Goal: Task Accomplishment & Management: Use online tool/utility

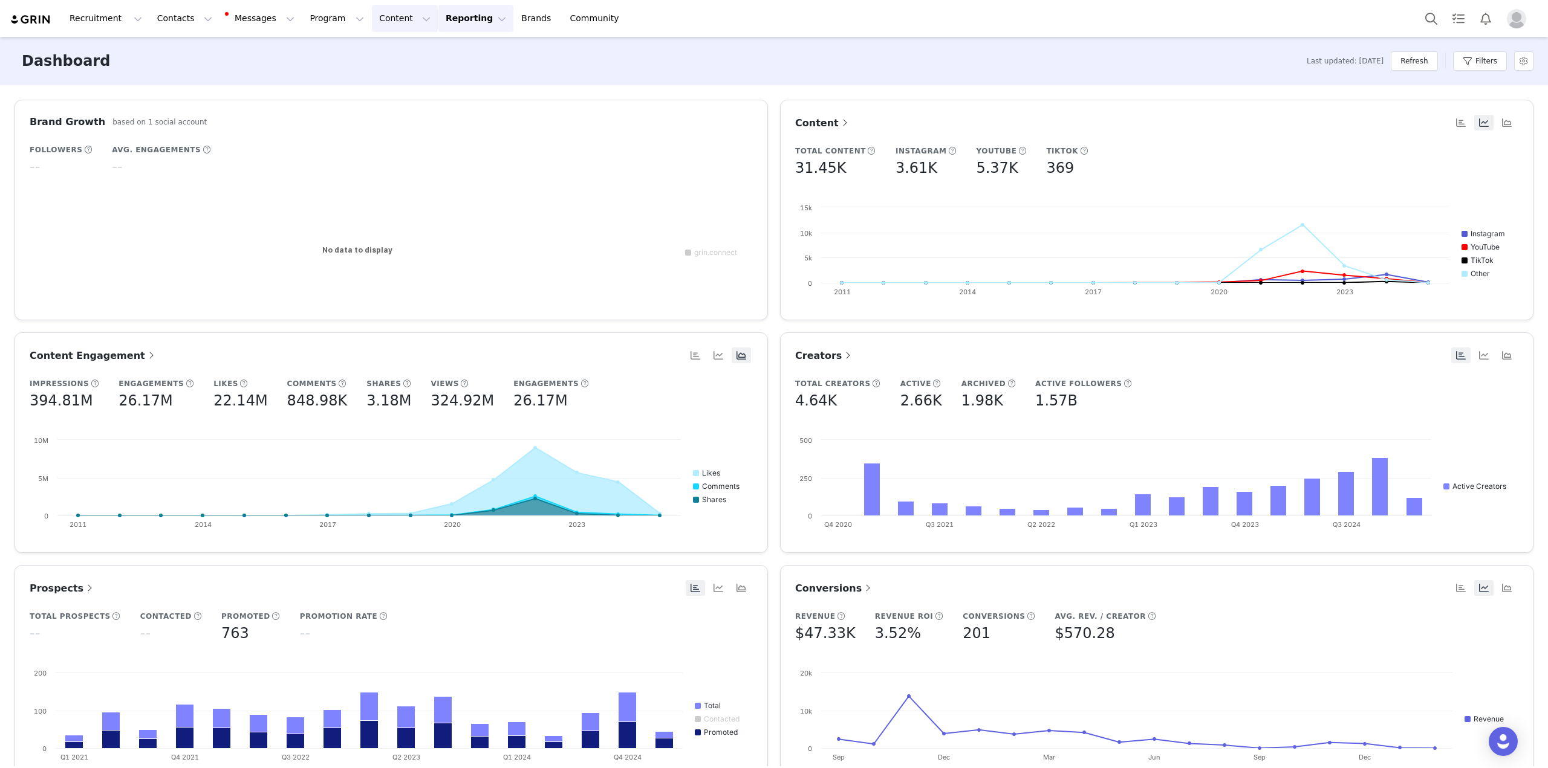
click at [382, 25] on button "Content Content" at bounding box center [405, 18] width 66 height 27
click at [319, 32] on div "Recruitment Recruitment Creator Search Curated Lists Landing Pages Web Extensio…" at bounding box center [774, 18] width 1548 height 37
click at [319, 30] on button "Program Program" at bounding box center [336, 18] width 69 height 27
click at [244, 19] on button "Messages Messages" at bounding box center [261, 18] width 82 height 27
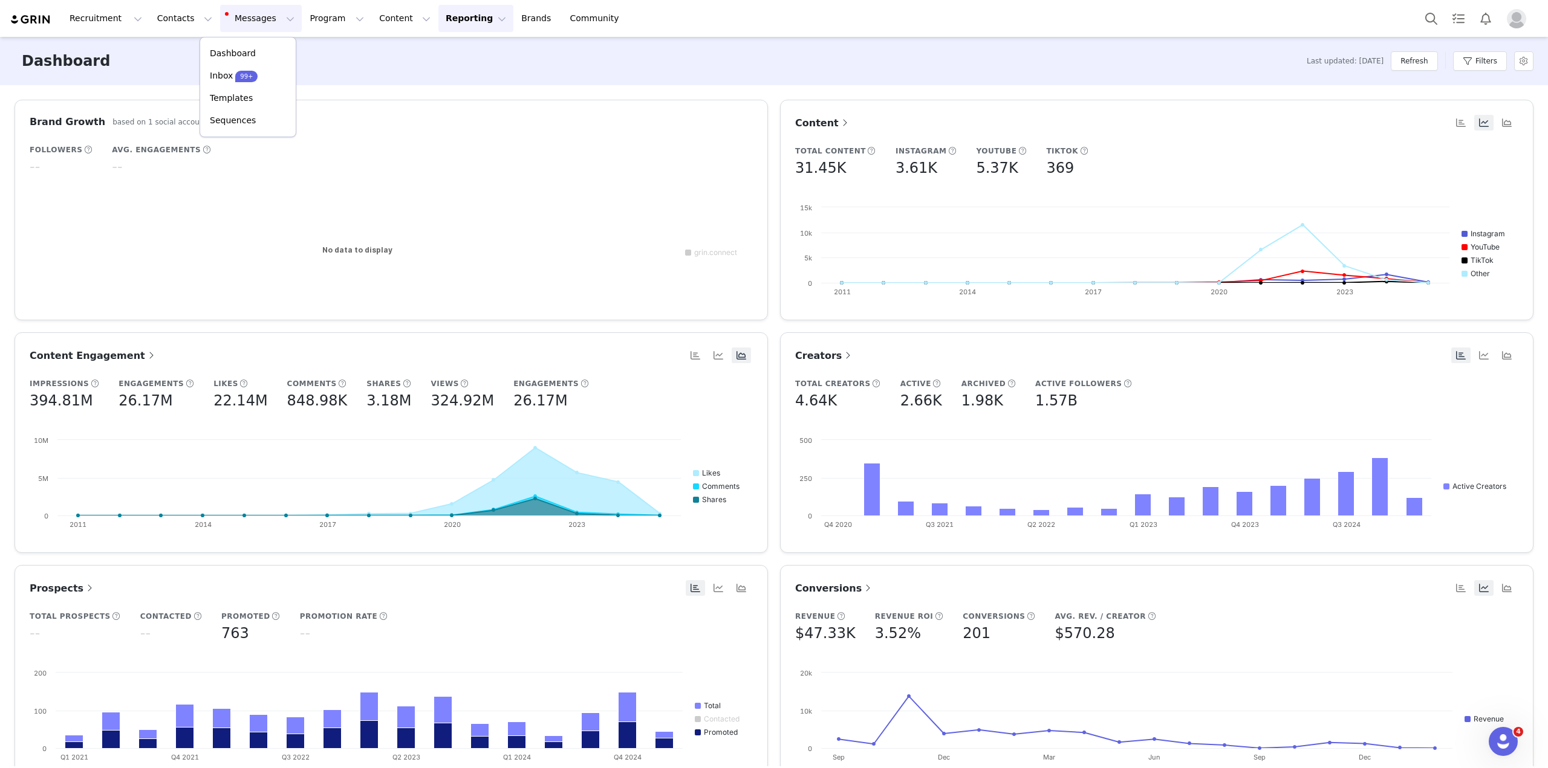
click at [256, 18] on button "Messages Messages" at bounding box center [261, 18] width 82 height 27
click at [195, 25] on button "Contacts Contacts" at bounding box center [185, 18] width 70 height 27
click at [462, 61] on div "Dashboard Last updated: [DATE] Refresh Filters" at bounding box center [774, 61] width 1548 height 48
click at [120, 37] on div "Dashboard Last updated: [DATE] Refresh Filters" at bounding box center [774, 61] width 1548 height 48
click at [120, 36] on div "Recruitment Recruitment Creator Search Curated Lists Landing Pages Web Extensio…" at bounding box center [774, 18] width 1548 height 37
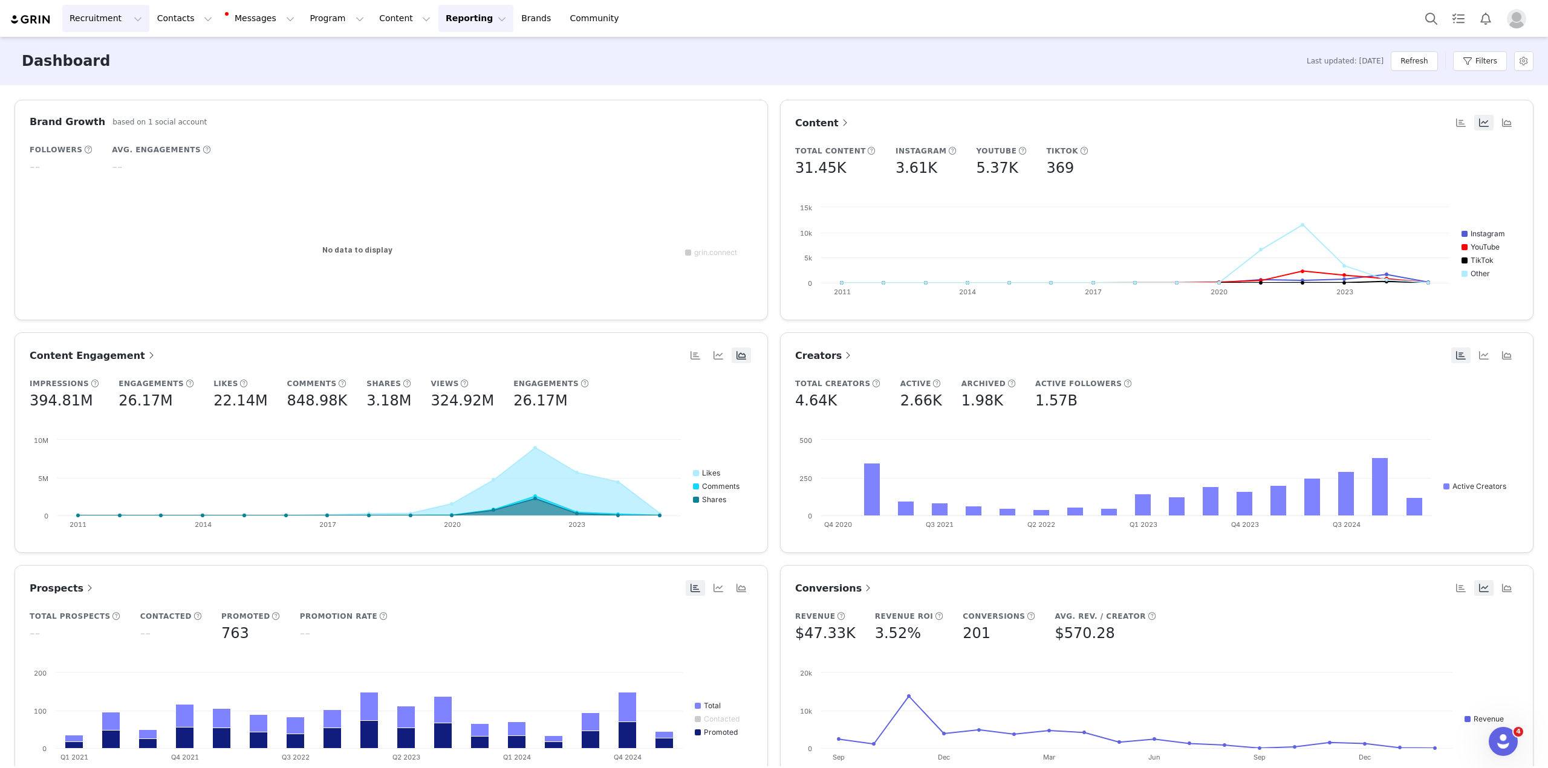
click at [124, 28] on button "Recruitment Recruitment" at bounding box center [105, 18] width 87 height 27
click at [372, 29] on button "Content Content" at bounding box center [405, 18] width 66 height 27
click at [320, 30] on button "Program Program" at bounding box center [336, 18] width 69 height 27
click at [312, 51] on p "Activations" at bounding box center [305, 53] width 47 height 13
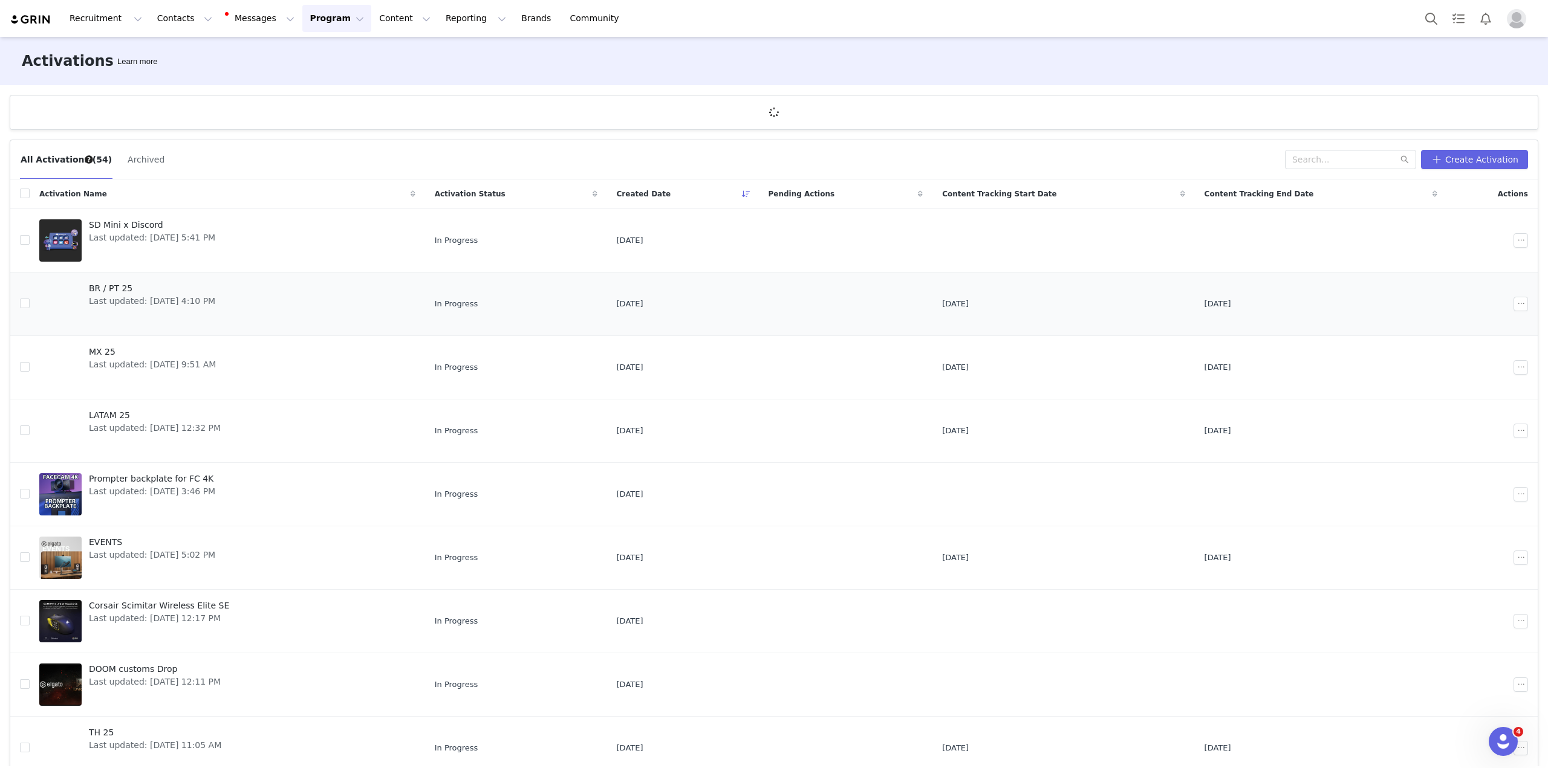
click at [51, 308] on div at bounding box center [60, 304] width 42 height 42
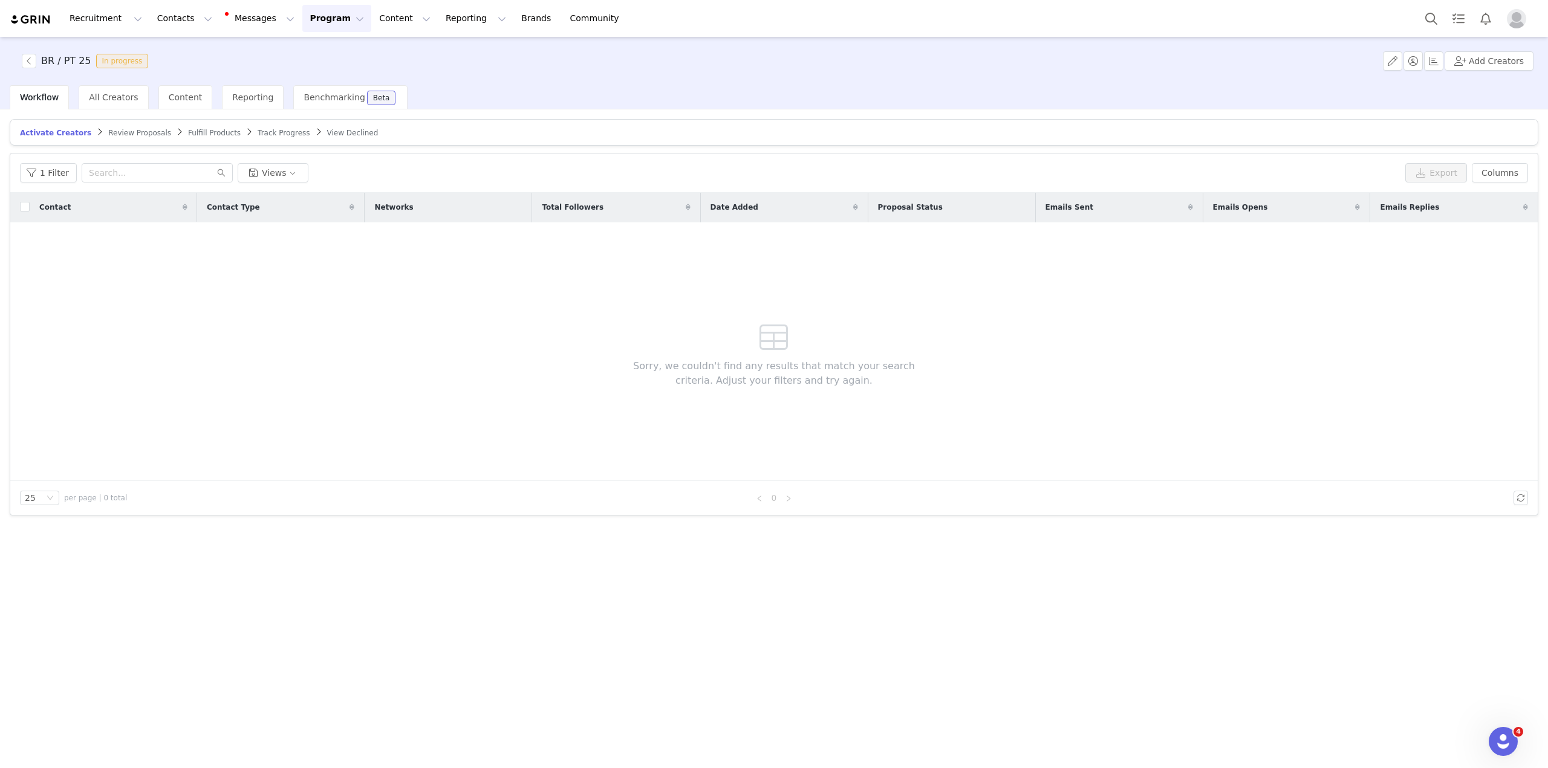
click at [113, 134] on span "Review Proposals" at bounding box center [139, 133] width 63 height 8
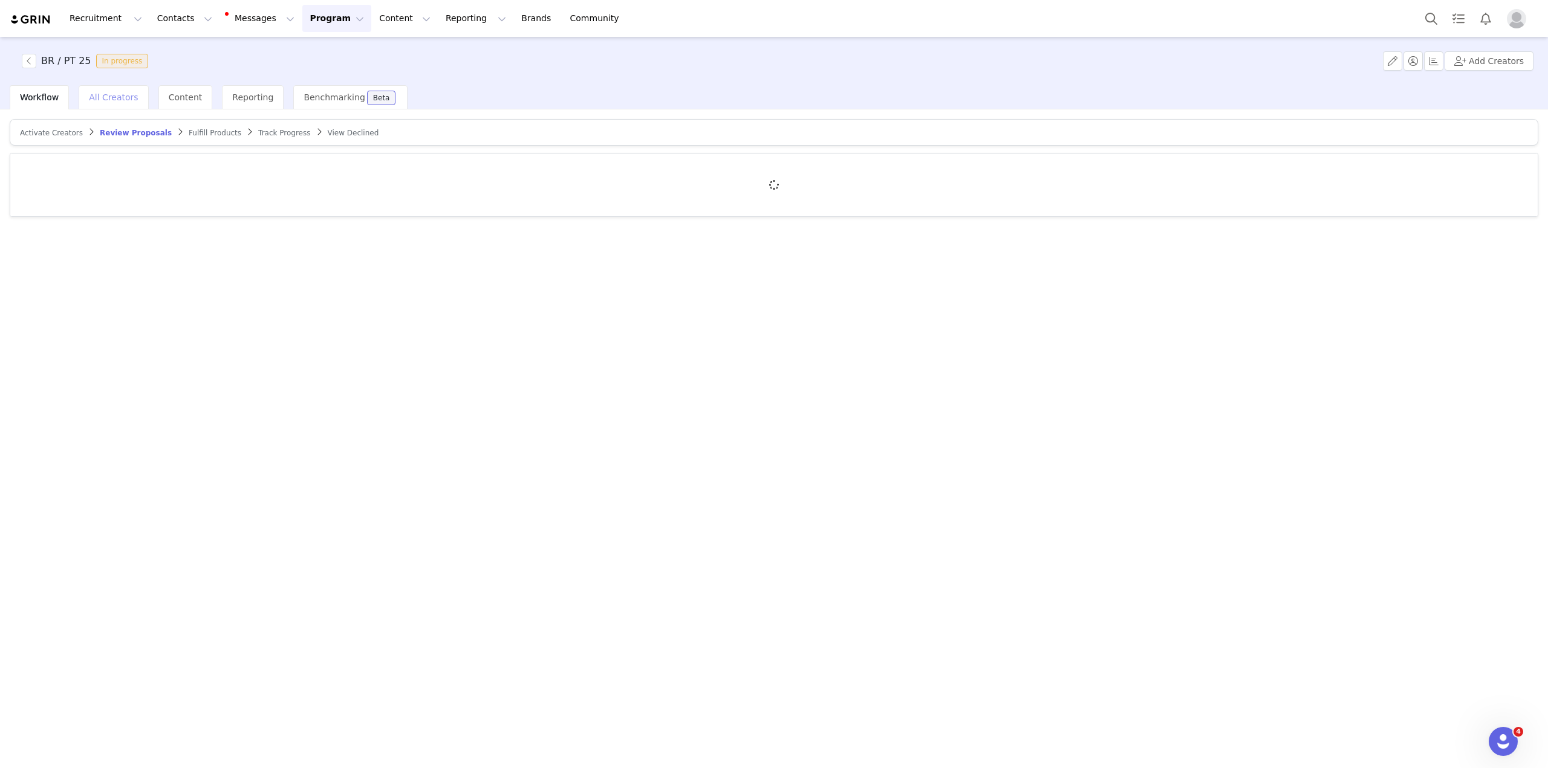
click at [108, 105] on div "All Creators" at bounding box center [114, 97] width 70 height 24
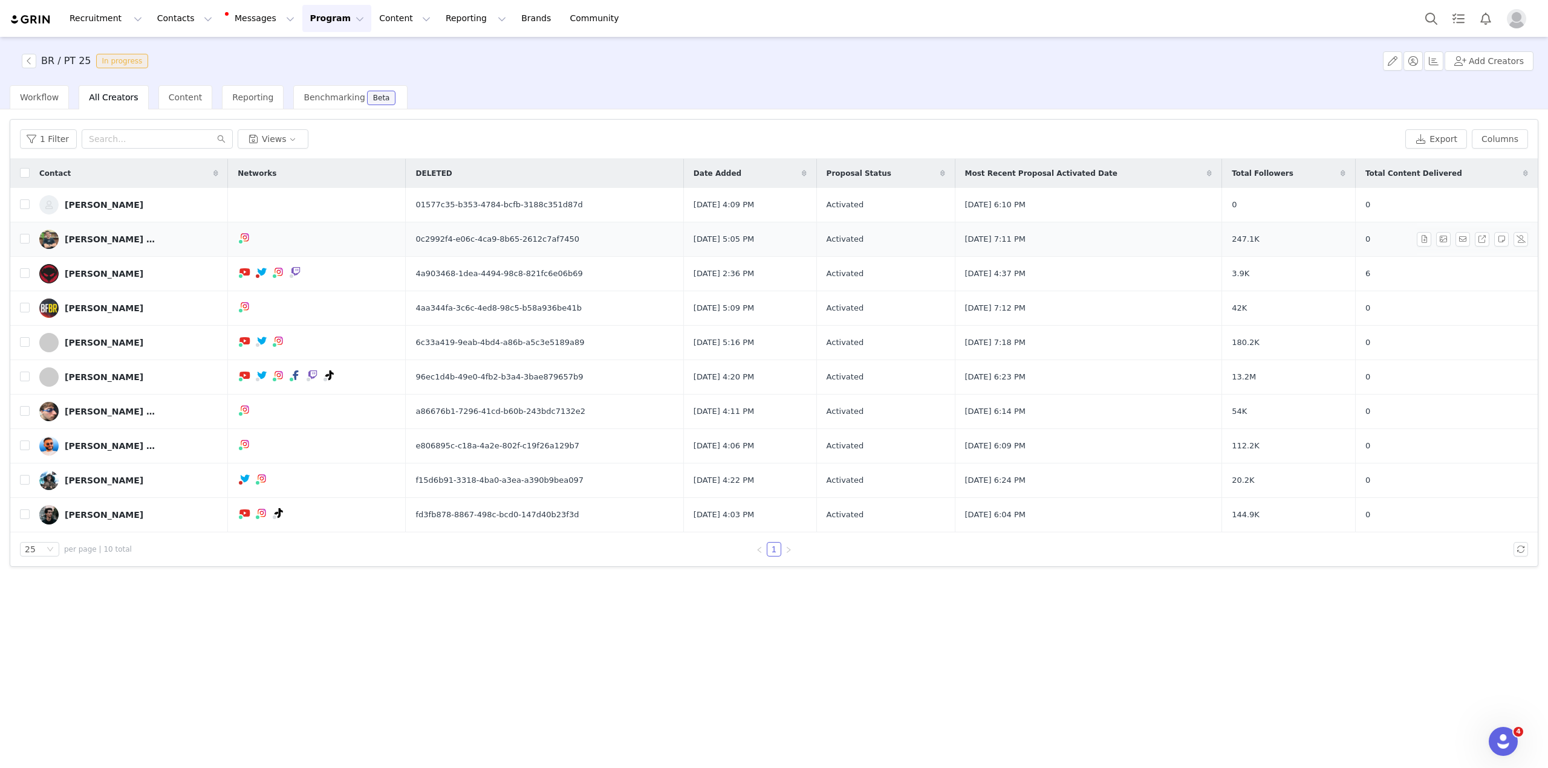
click at [88, 239] on div "[PERSON_NAME] [PERSON_NAME]" at bounding box center [110, 240] width 91 height 10
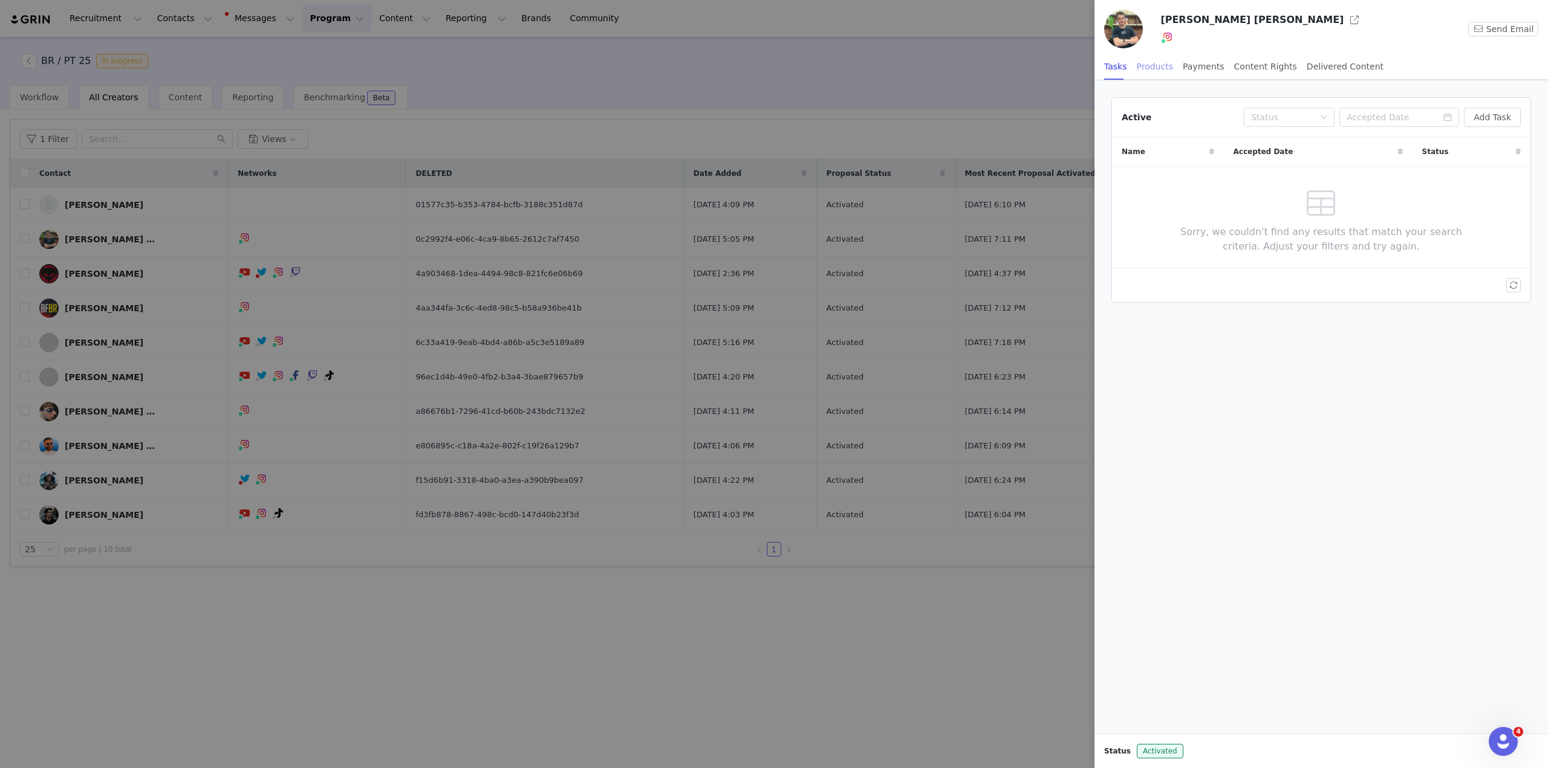
click at [1160, 62] on div "Products" at bounding box center [1155, 66] width 36 height 27
click at [897, 86] on div at bounding box center [774, 384] width 1548 height 768
